Goal: Transaction & Acquisition: Purchase product/service

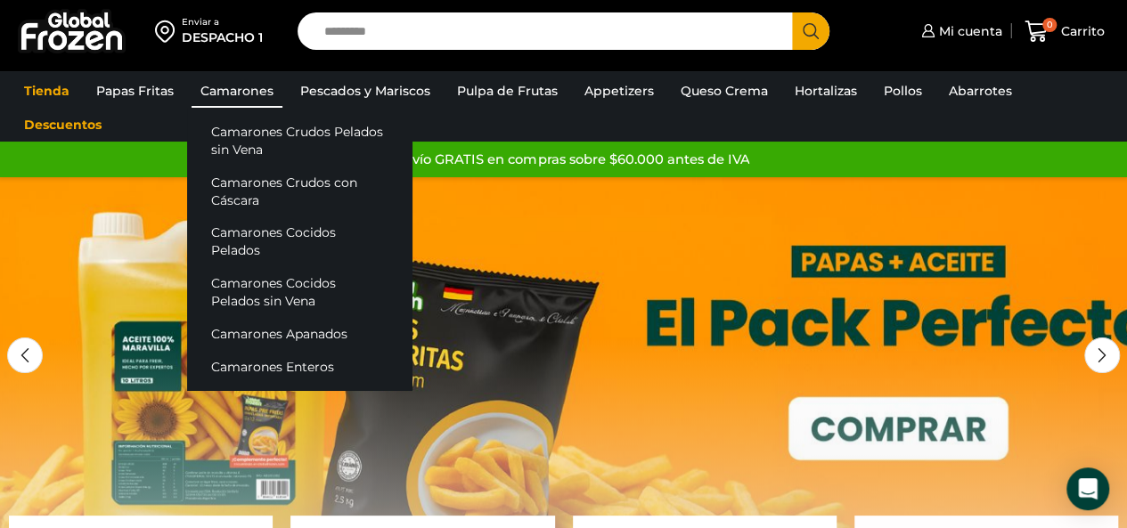
click at [249, 95] on link "Camarones" at bounding box center [236, 91] width 91 height 34
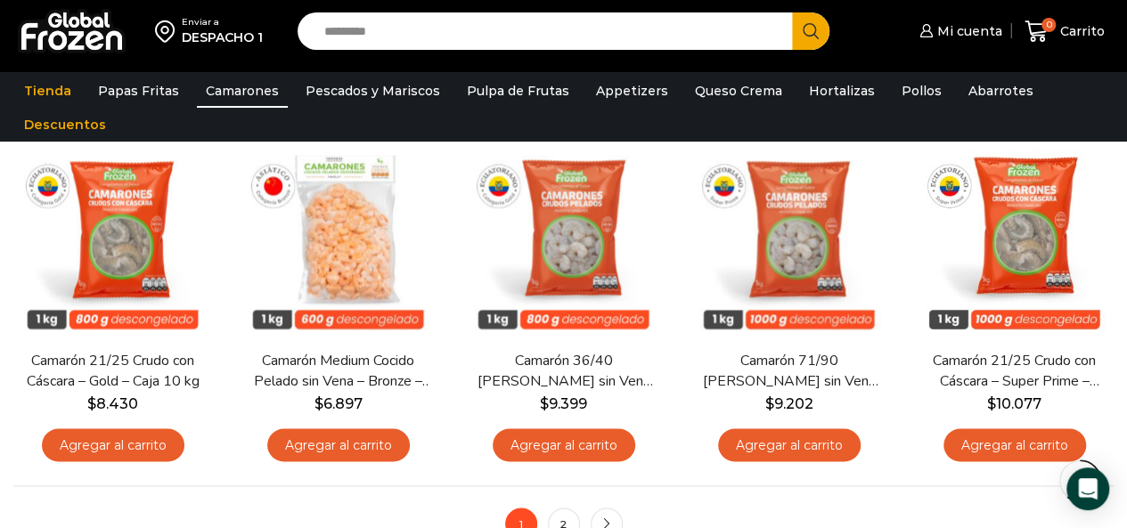
scroll to position [1247, 0]
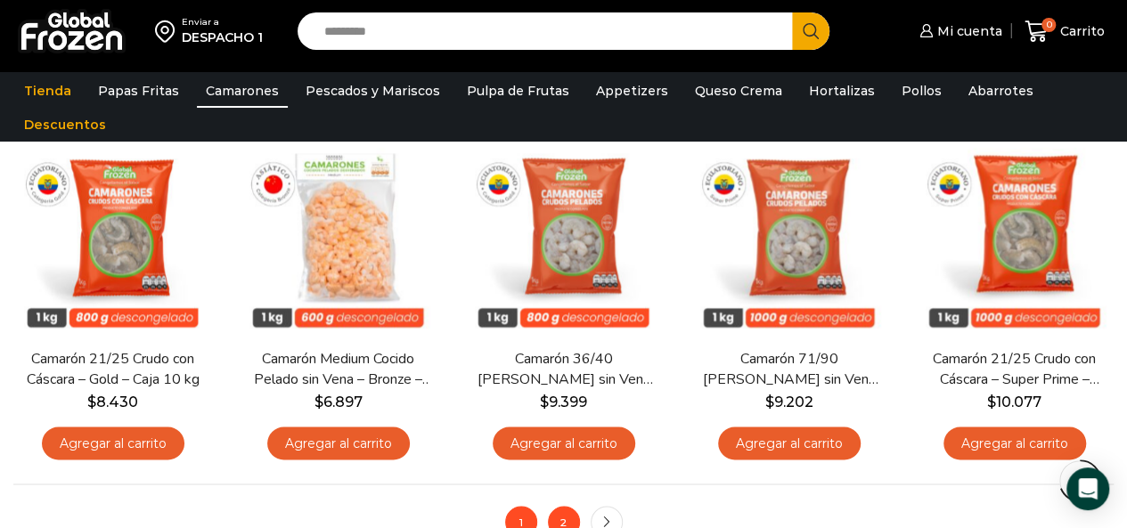
click at [558, 507] on link "2" at bounding box center [564, 522] width 32 height 32
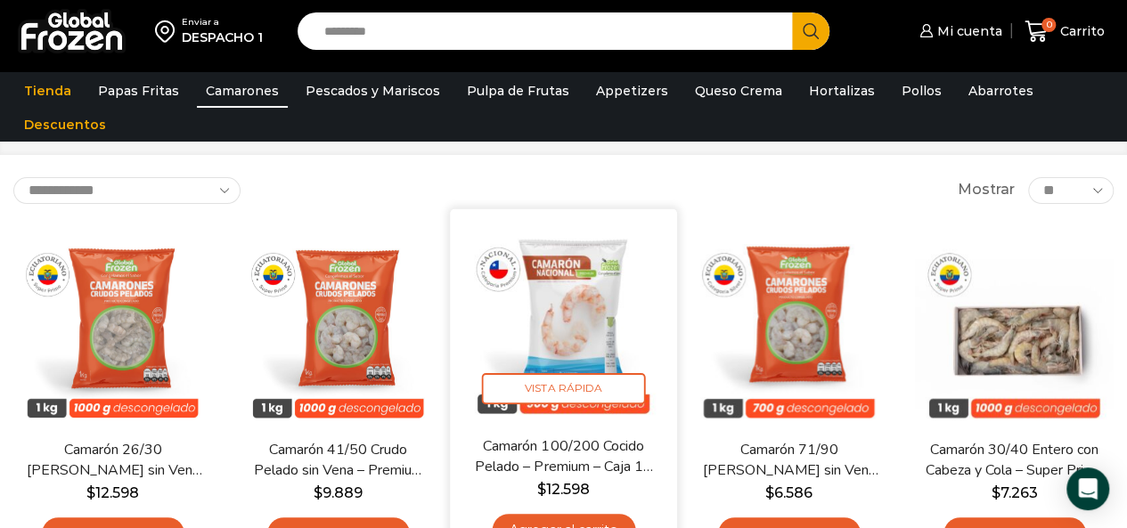
scroll to position [178, 0]
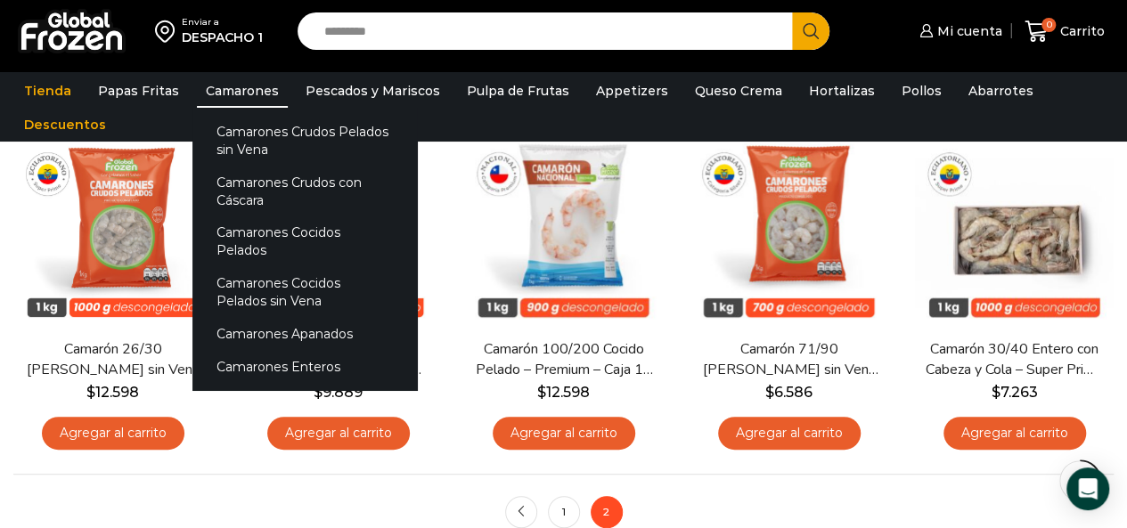
click at [241, 101] on link "Camarones" at bounding box center [242, 91] width 91 height 34
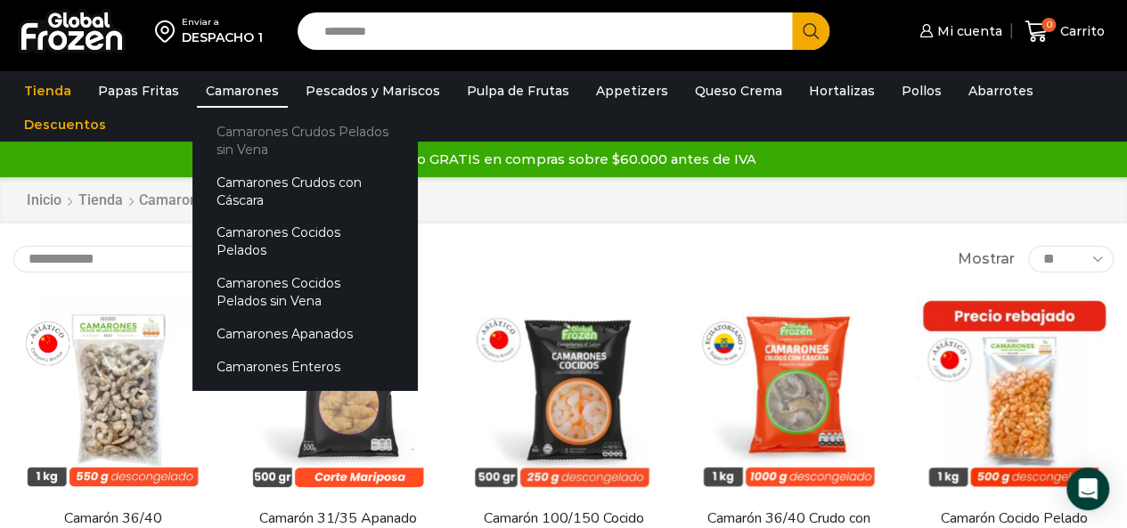
click at [281, 133] on link "Camarones Crudos Pelados sin Vena" at bounding box center [304, 140] width 224 height 51
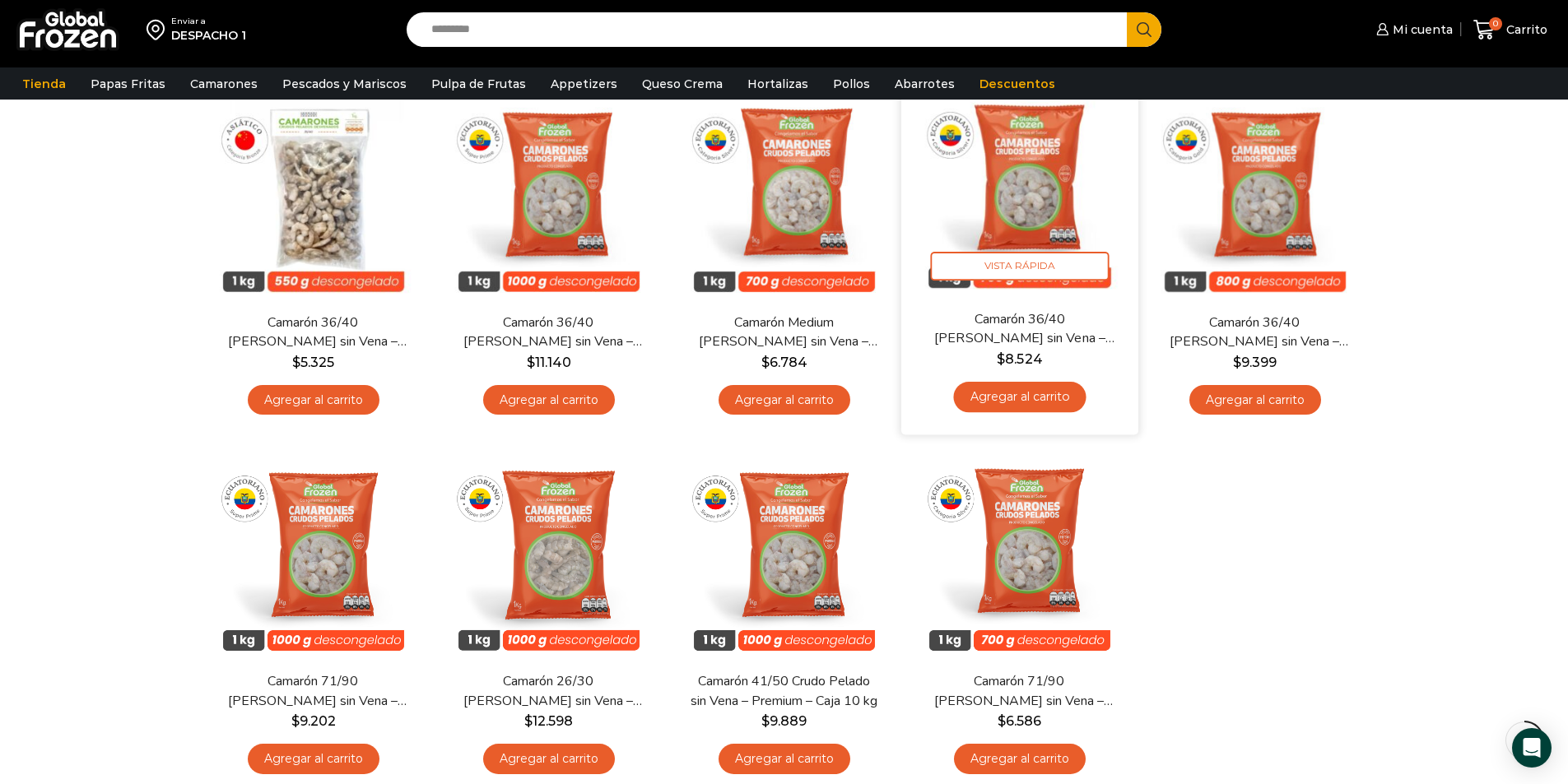
scroll to position [164, 0]
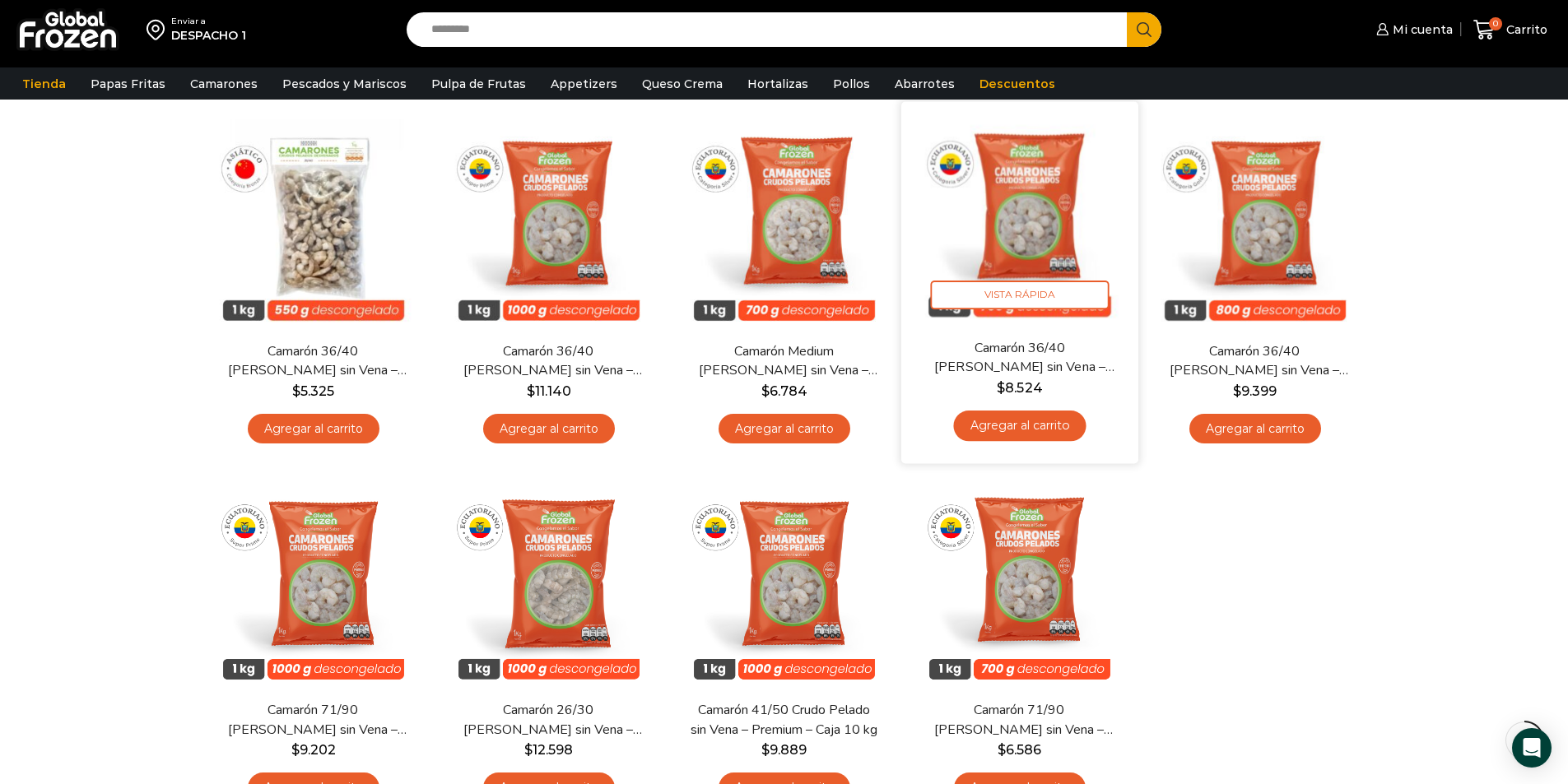
click at [1023, 265] on img at bounding box center [1020, 220] width 213 height 212
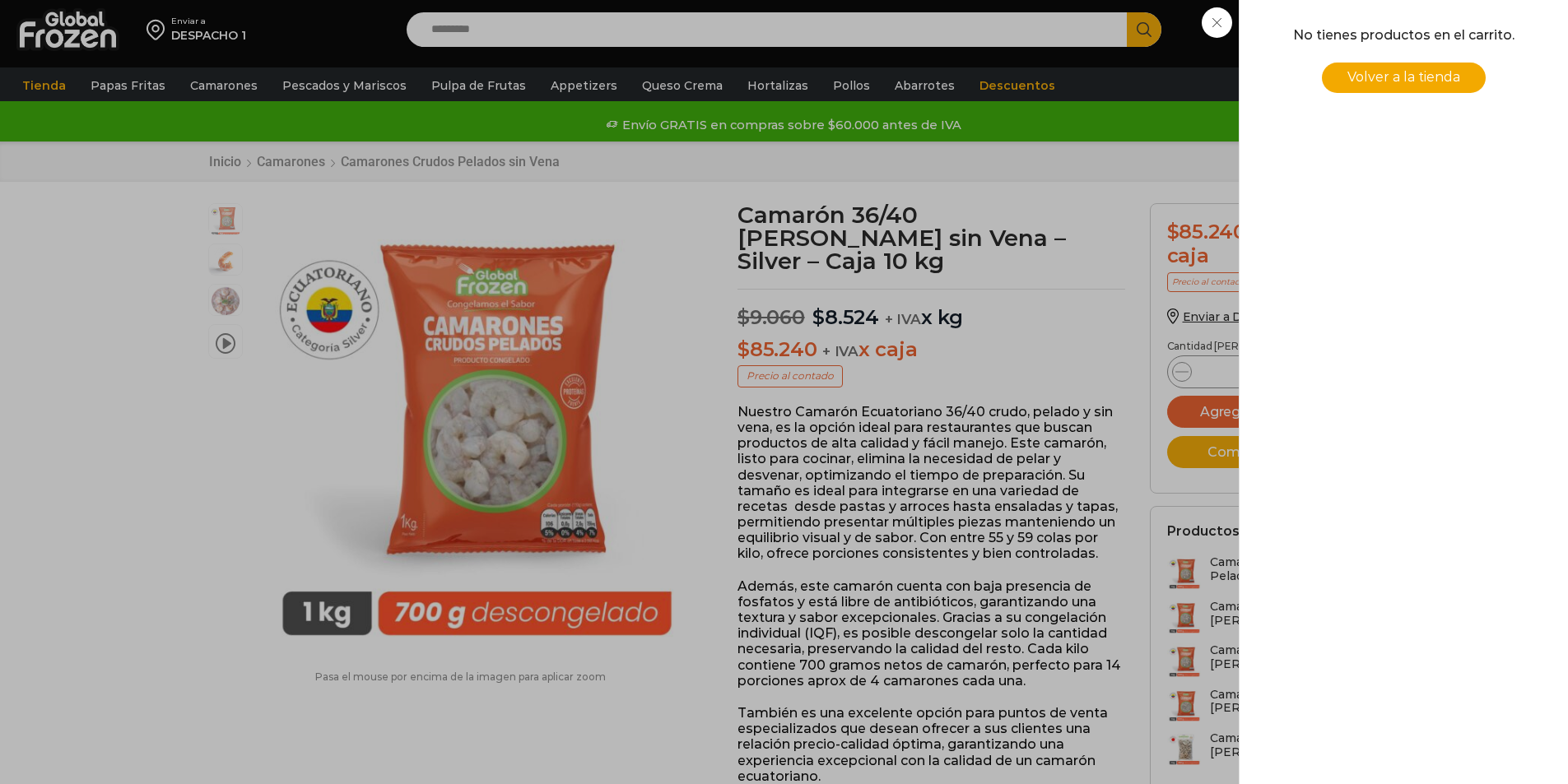
click at [1469, 49] on div "0 Carrito 0 0 Shopping Cart No tienes productos en el carrito. Volver a la tien…" at bounding box center [1510, 30] width 82 height 39
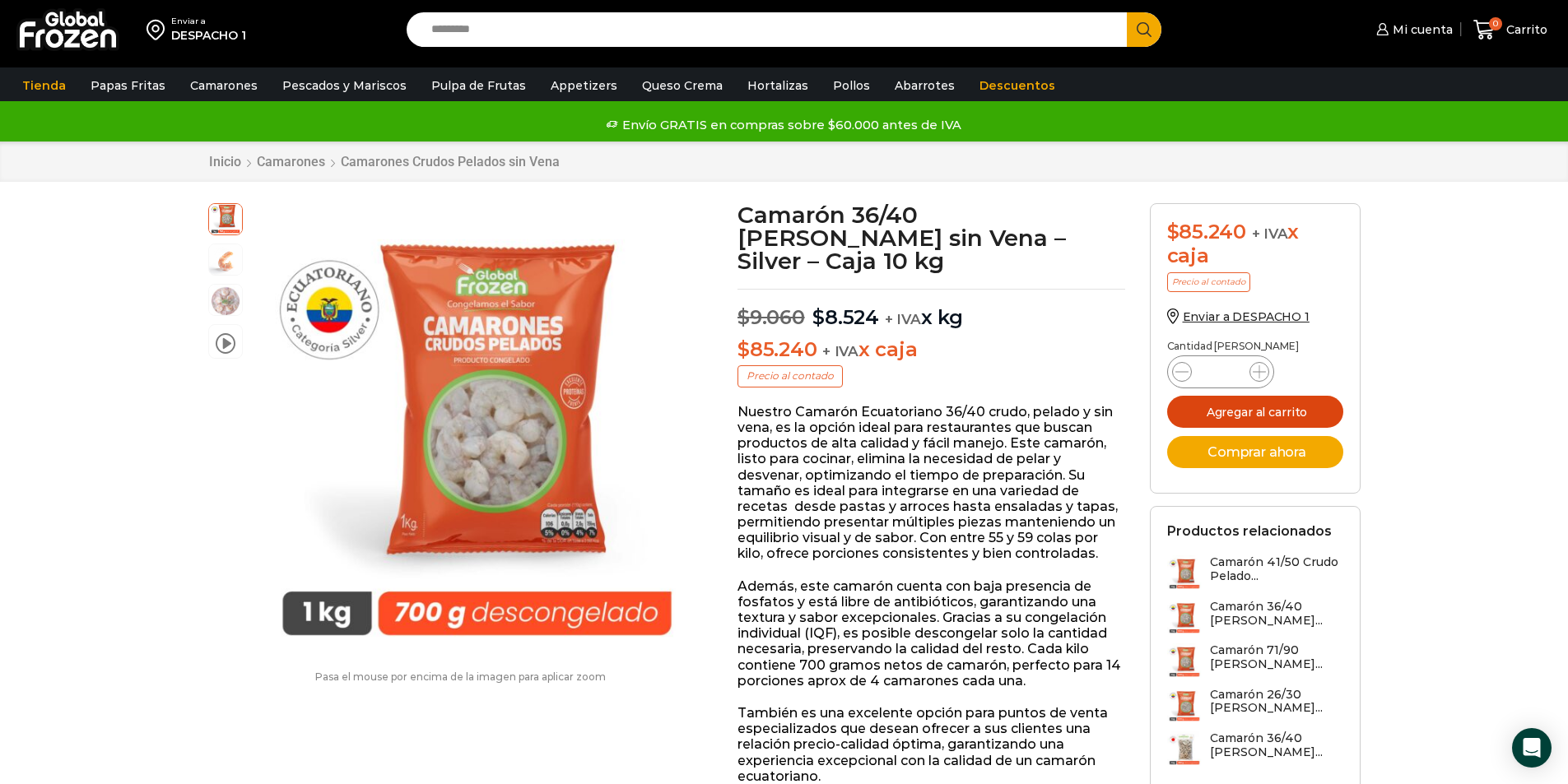
click at [1279, 416] on button "Agregar al carrito" at bounding box center [1255, 411] width 176 height 32
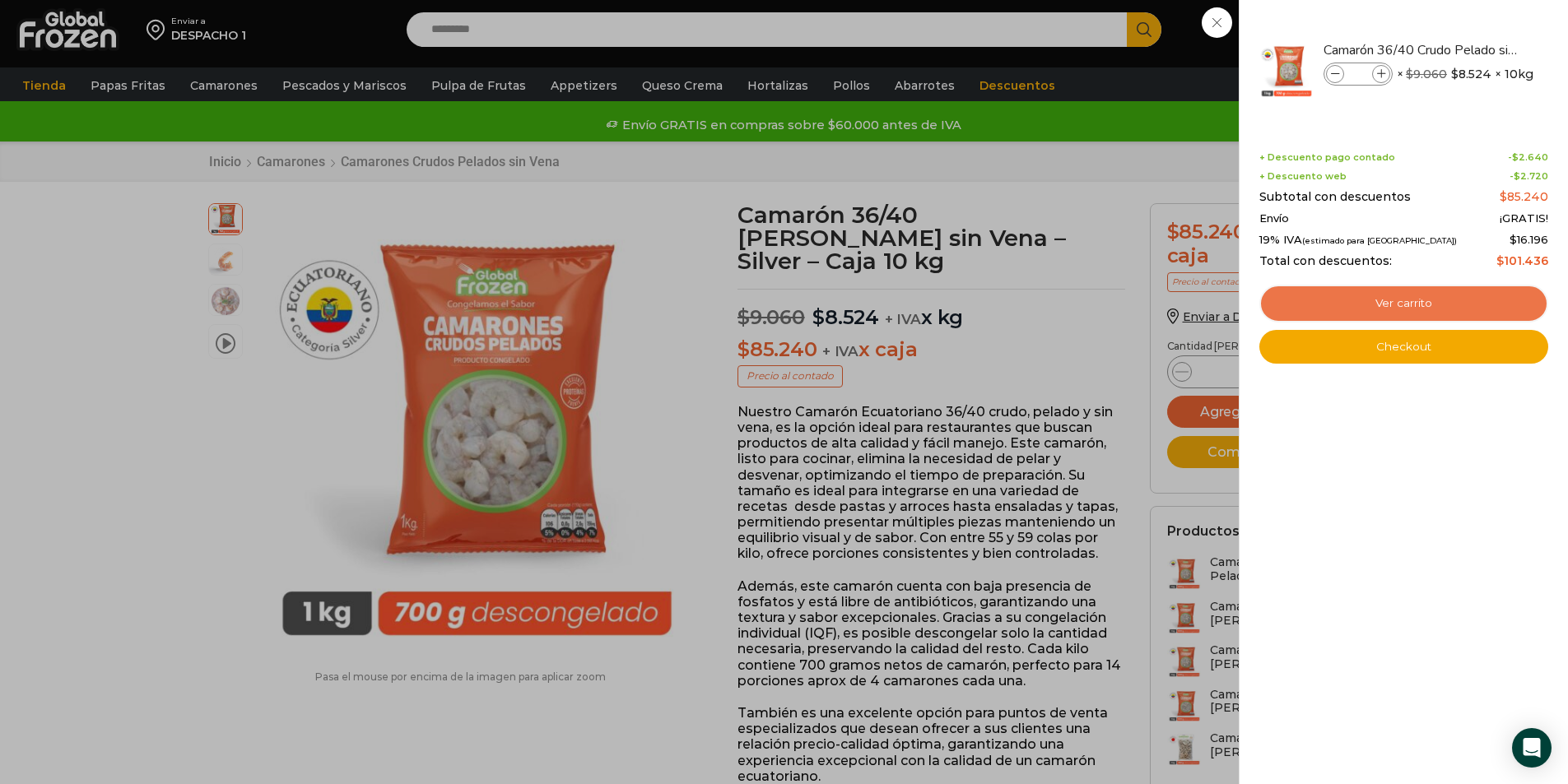
click at [1390, 309] on link "Ver carrito" at bounding box center [1404, 303] width 289 height 38
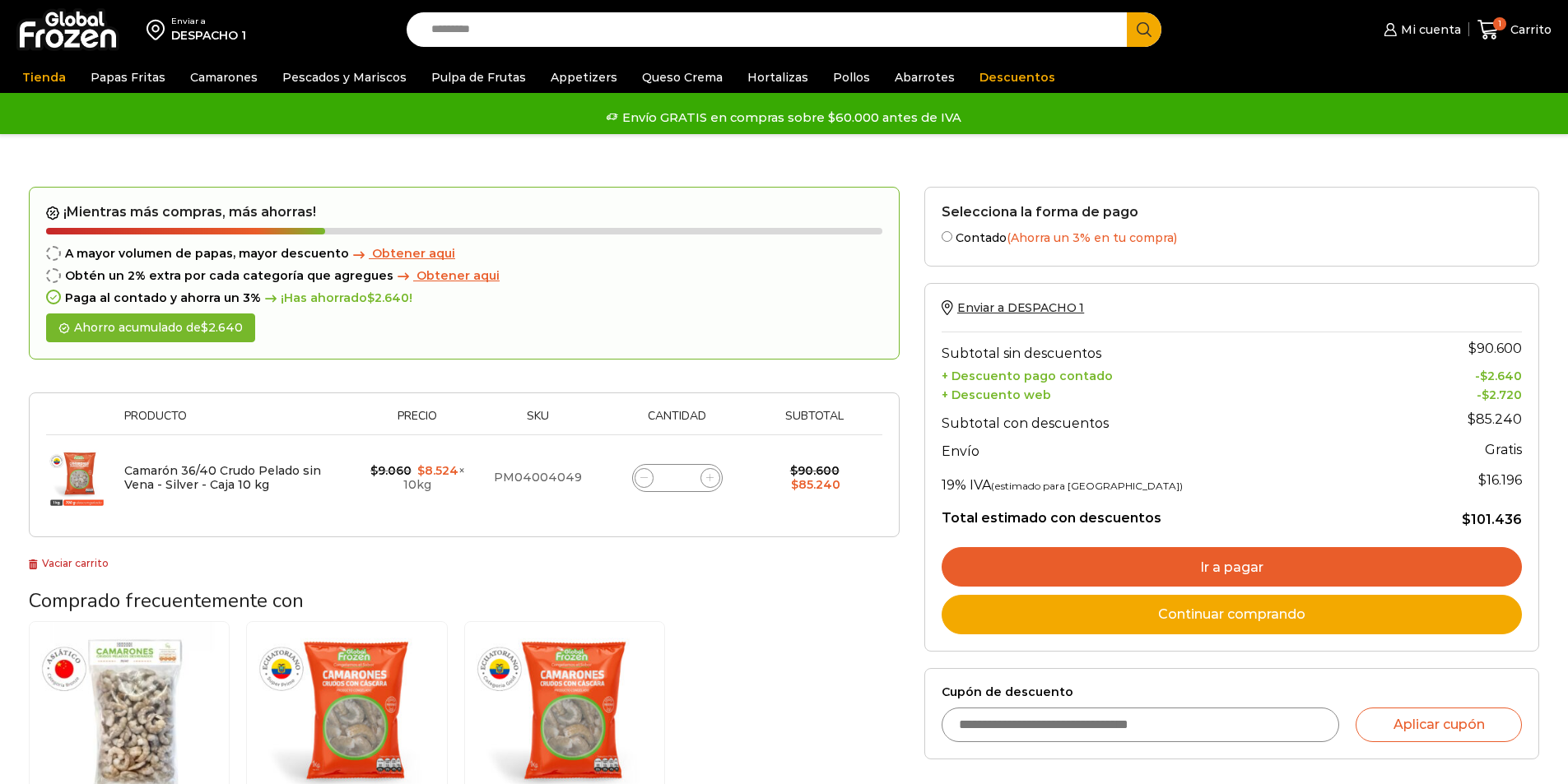
click at [1091, 732] on input "Cupón de descuento" at bounding box center [1140, 724] width 398 height 34
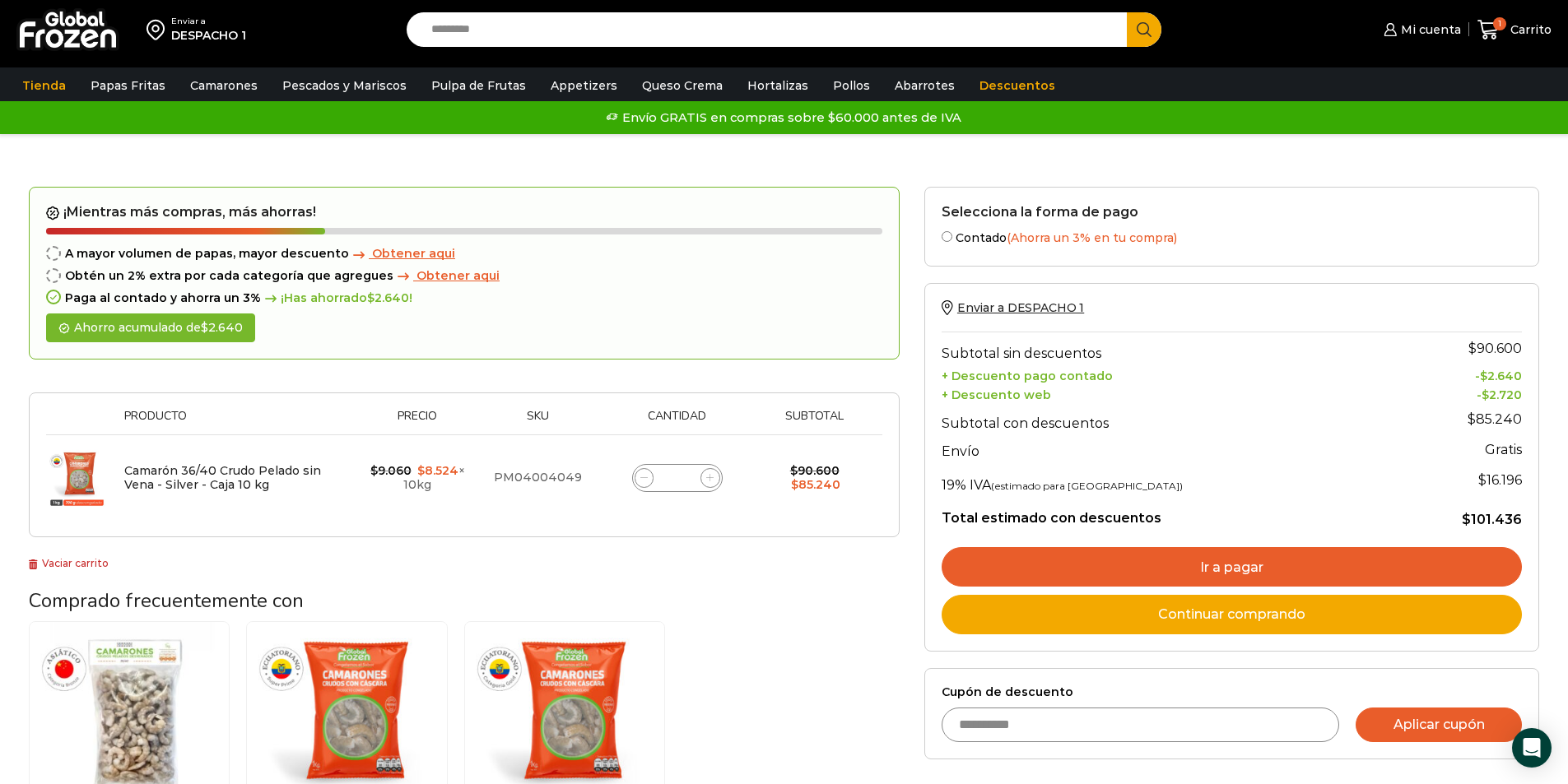
type input "**********"
click at [1404, 719] on button "Aplicar cupón" at bounding box center [1439, 724] width 166 height 34
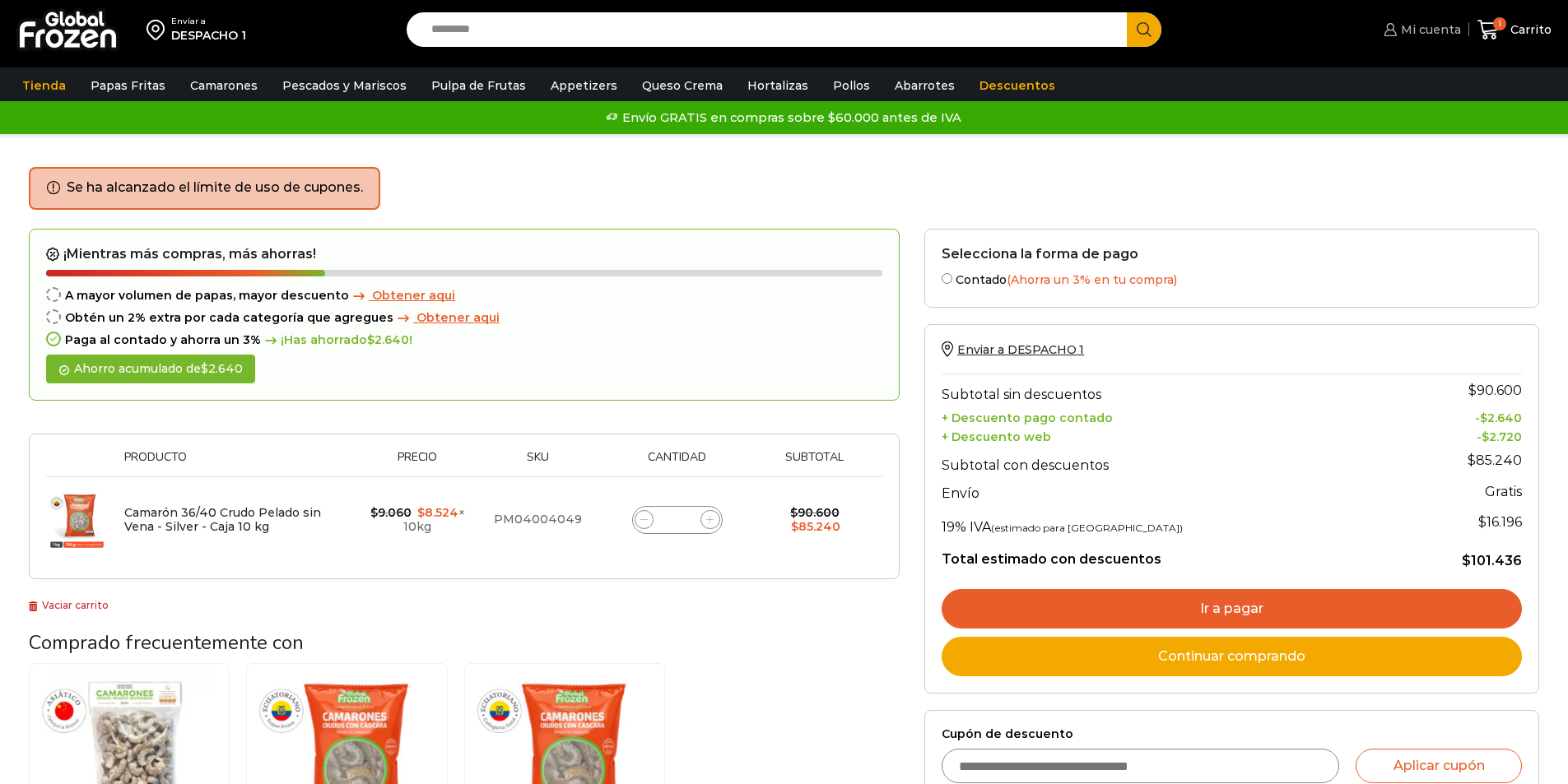
click at [1440, 31] on span "Mi cuenta" at bounding box center [1428, 30] width 64 height 17
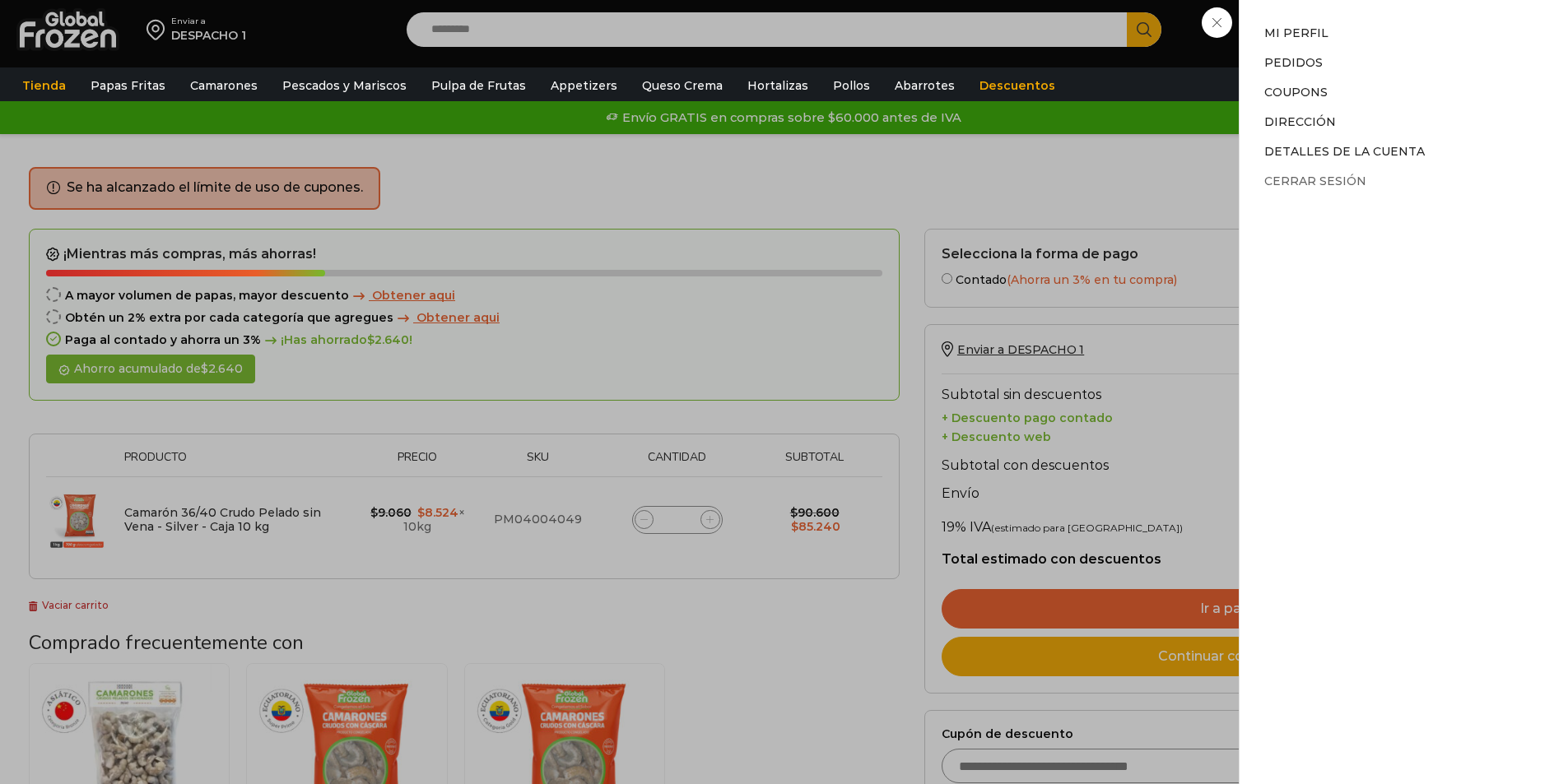
click at [1295, 176] on link "Cerrar sesión" at bounding box center [1315, 181] width 102 height 15
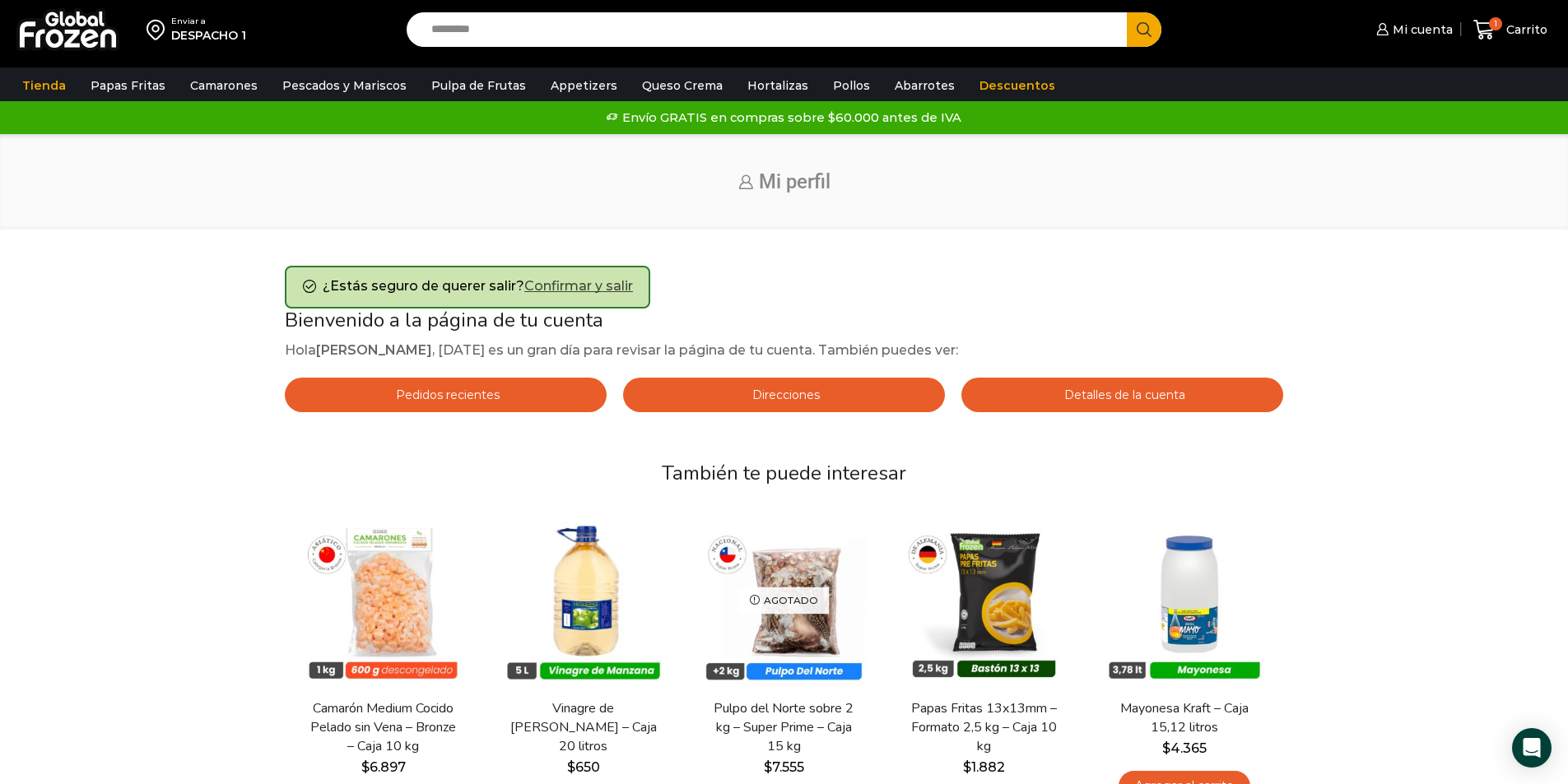
click at [597, 284] on link "Confirmar y salir" at bounding box center [578, 285] width 109 height 16
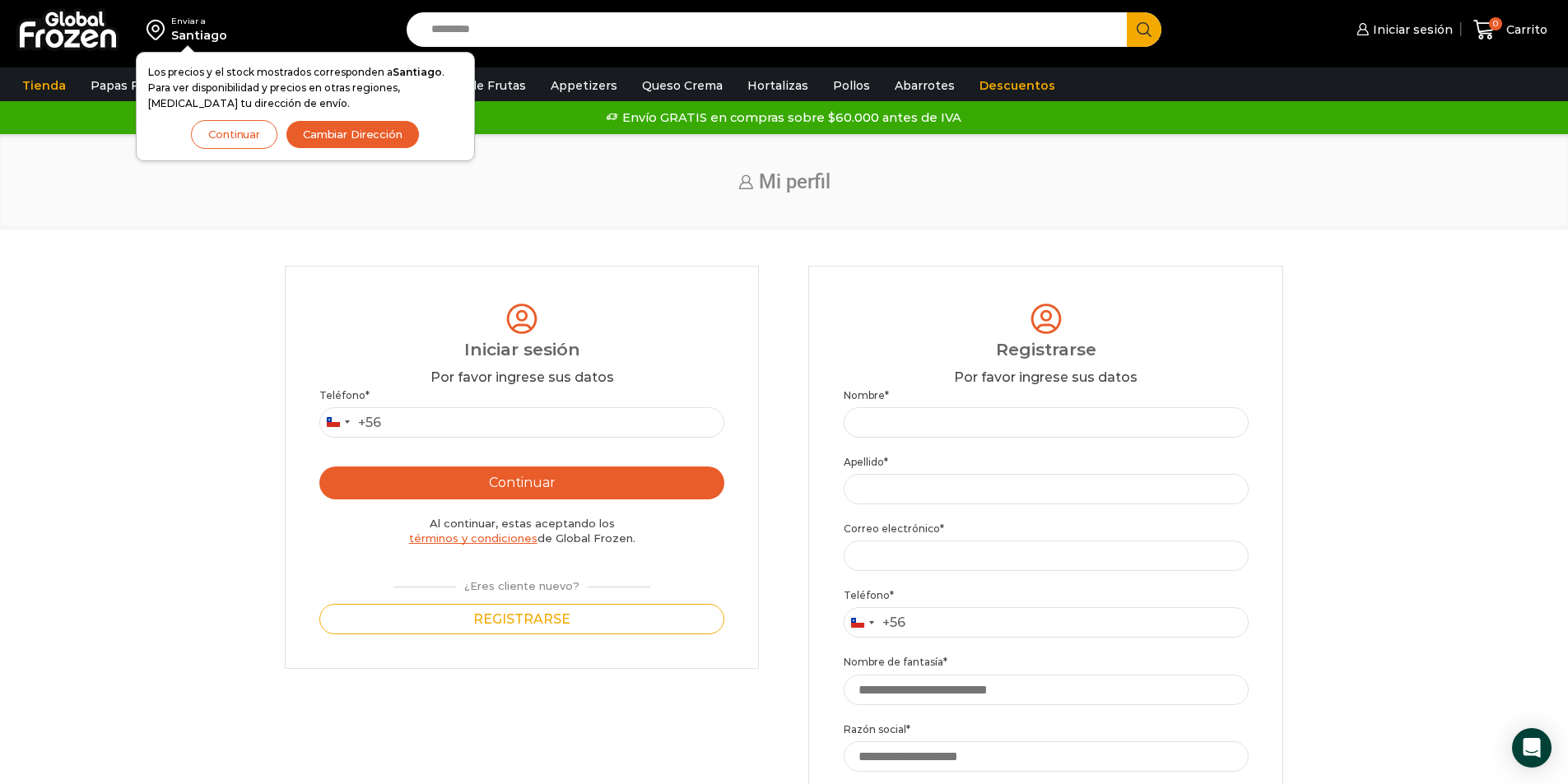
click at [60, 178] on h1 "Mi perfil" at bounding box center [784, 182] width 1510 height 24
click at [116, 201] on div "Inicio Mi perfil" at bounding box center [784, 181] width 1568 height 95
